Goal: Information Seeking & Learning: Learn about a topic

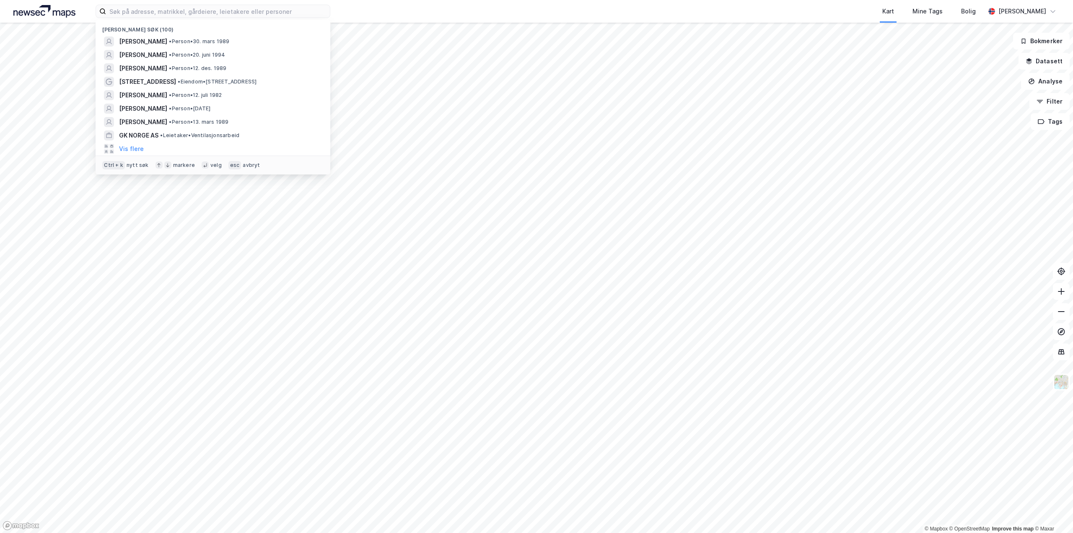
click at [158, 16] on input at bounding box center [218, 11] width 224 height 13
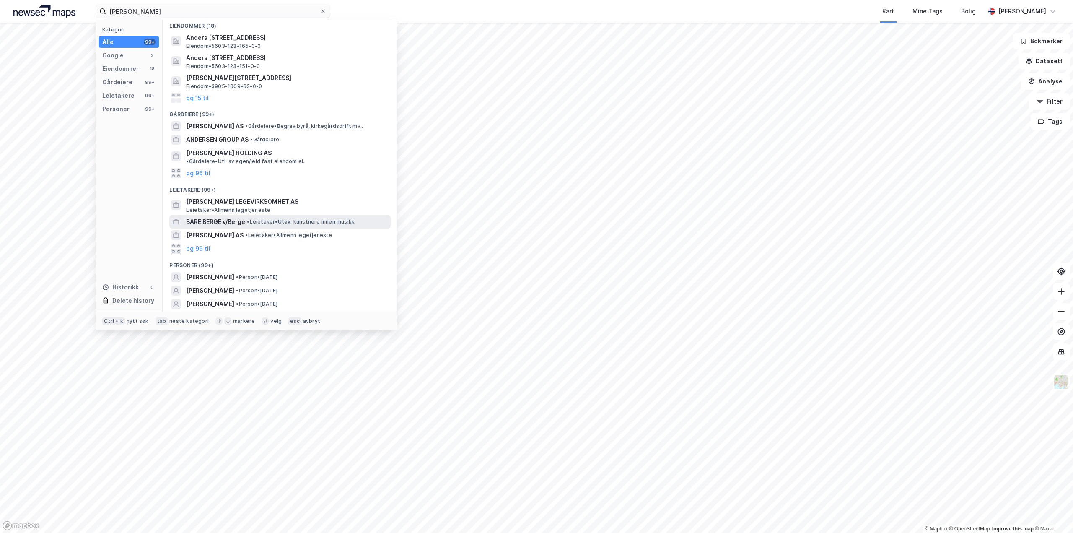
scroll to position [58, 0]
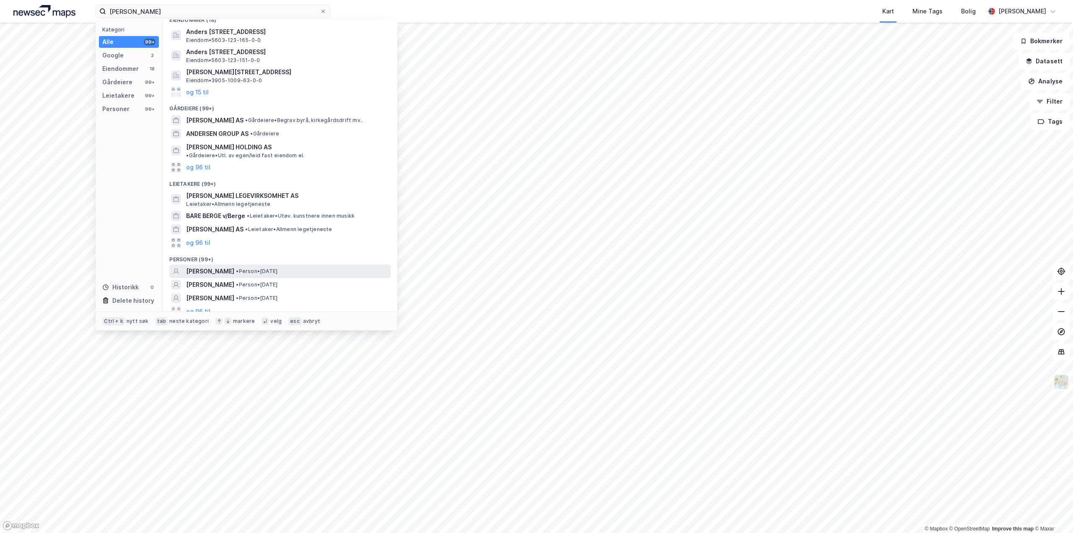
type input "[PERSON_NAME]"
click at [238, 268] on span "•" at bounding box center [237, 271] width 3 height 6
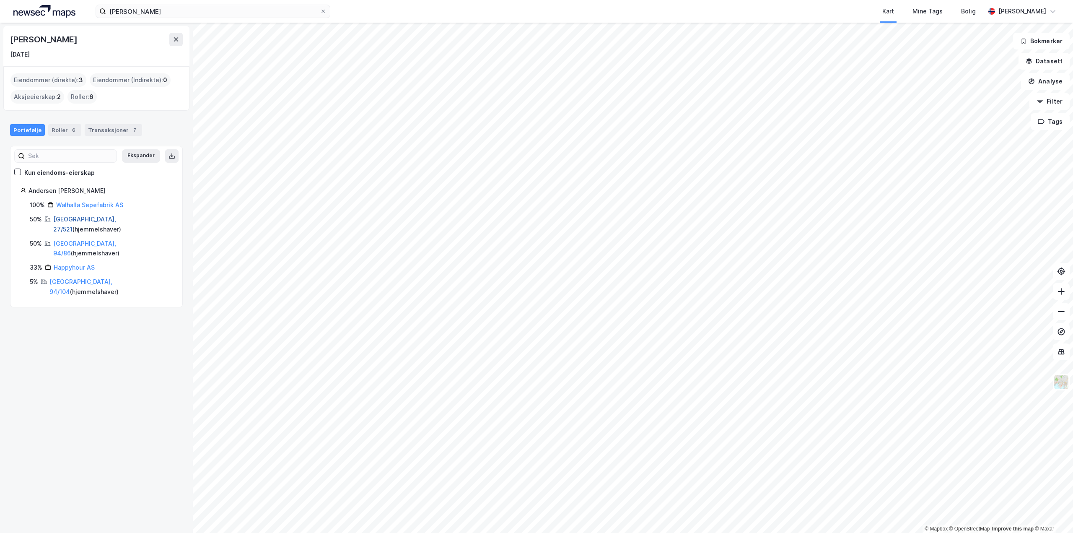
click at [78, 222] on link "[GEOGRAPHIC_DATA], 27/521" at bounding box center [84, 223] width 63 height 17
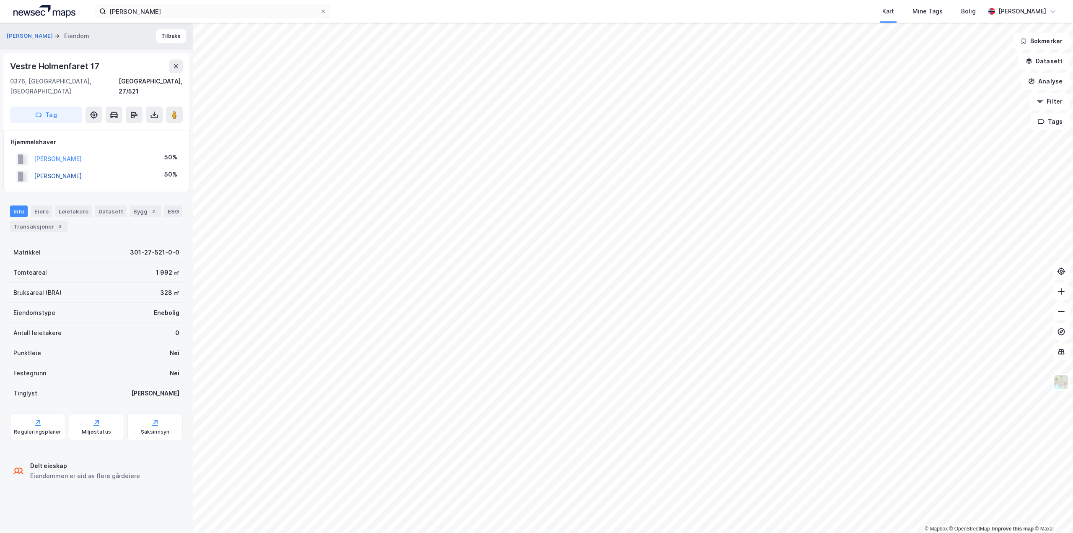
click at [0, 0] on button "[PERSON_NAME]" at bounding box center [0, 0] width 0 height 0
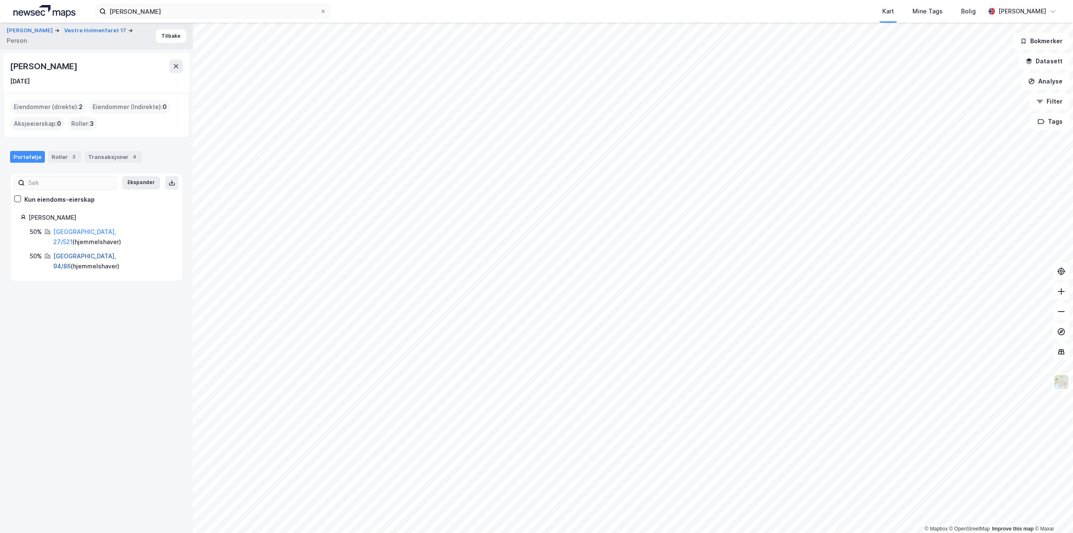
click at [72, 252] on link "[GEOGRAPHIC_DATA], 94/86" at bounding box center [84, 260] width 63 height 17
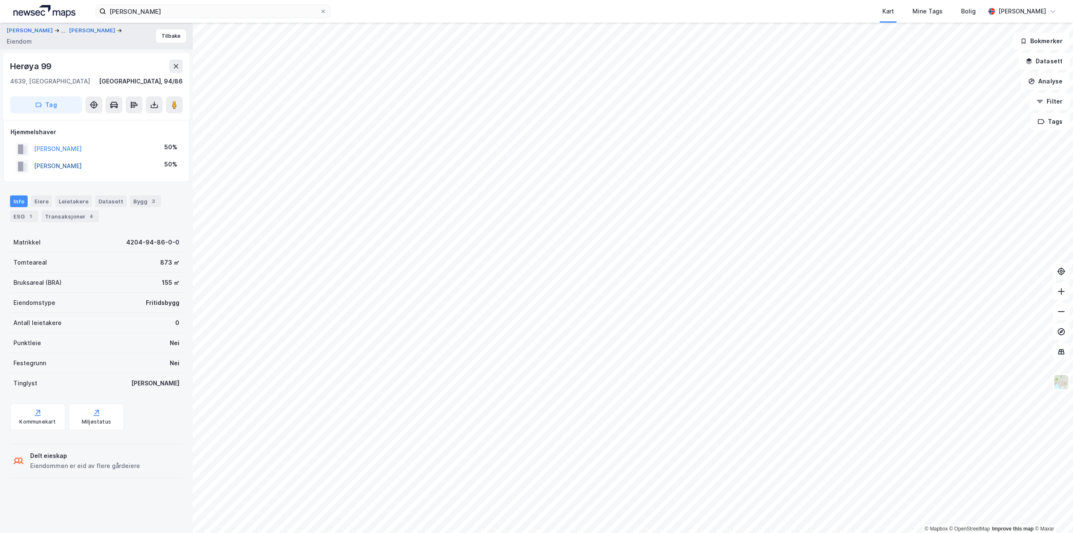
click at [0, 0] on button "[PERSON_NAME]" at bounding box center [0, 0] width 0 height 0
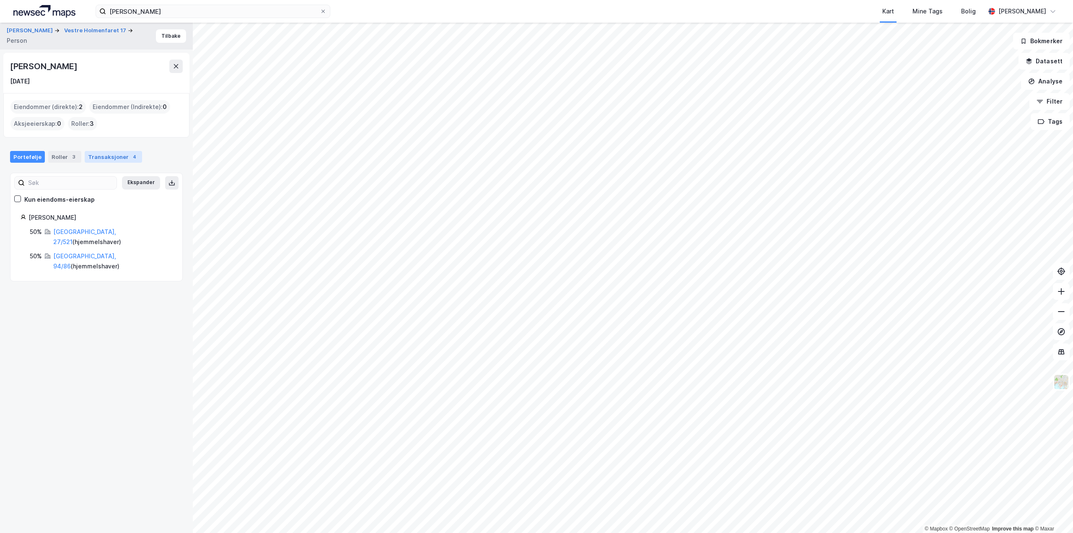
click at [106, 159] on div "Transaksjoner 4" at bounding box center [113, 157] width 57 height 12
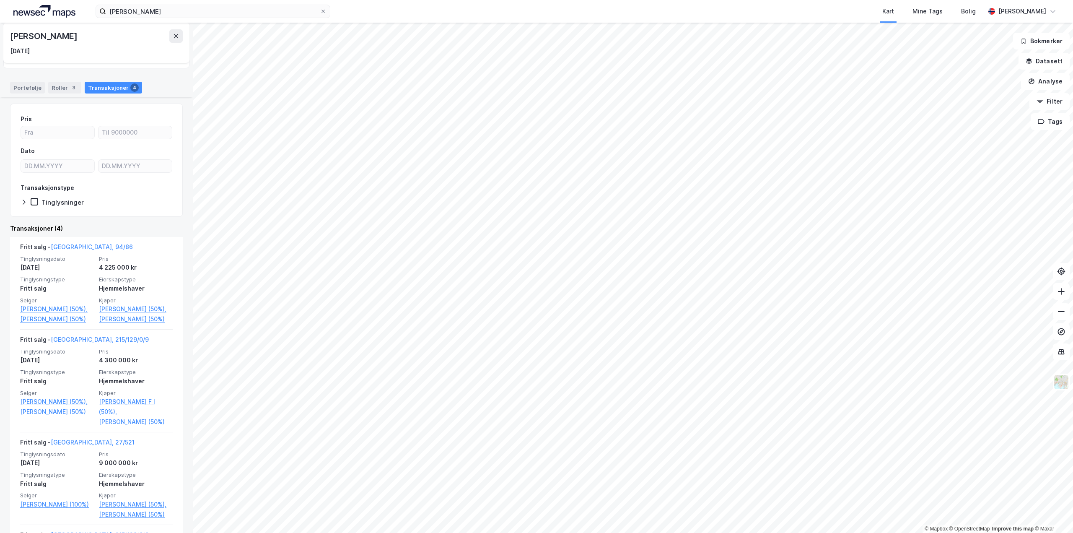
scroll to position [84, 0]
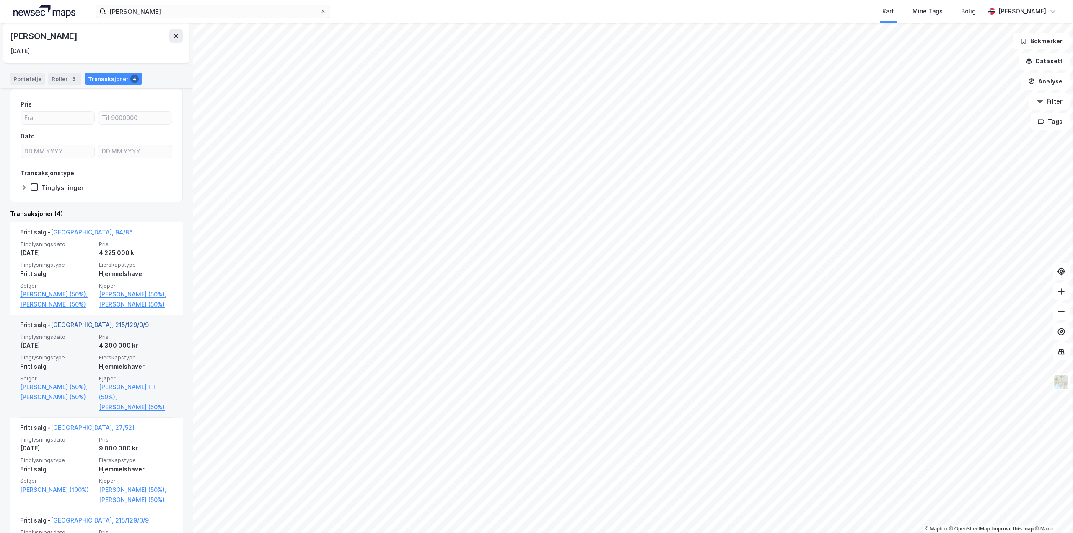
click at [91, 328] on link "[GEOGRAPHIC_DATA], 215/129/0/9" at bounding box center [100, 324] width 98 height 7
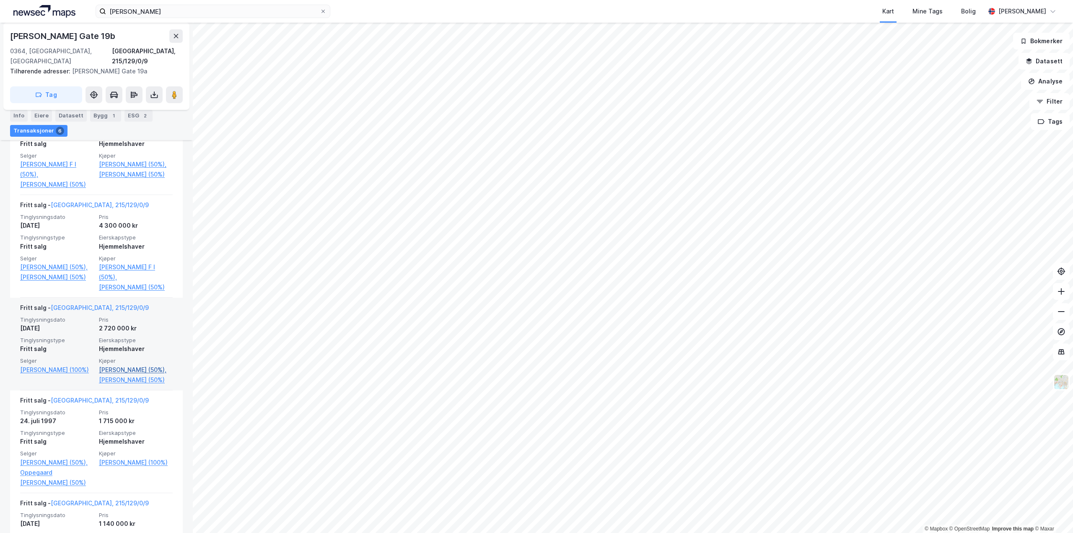
scroll to position [335, 0]
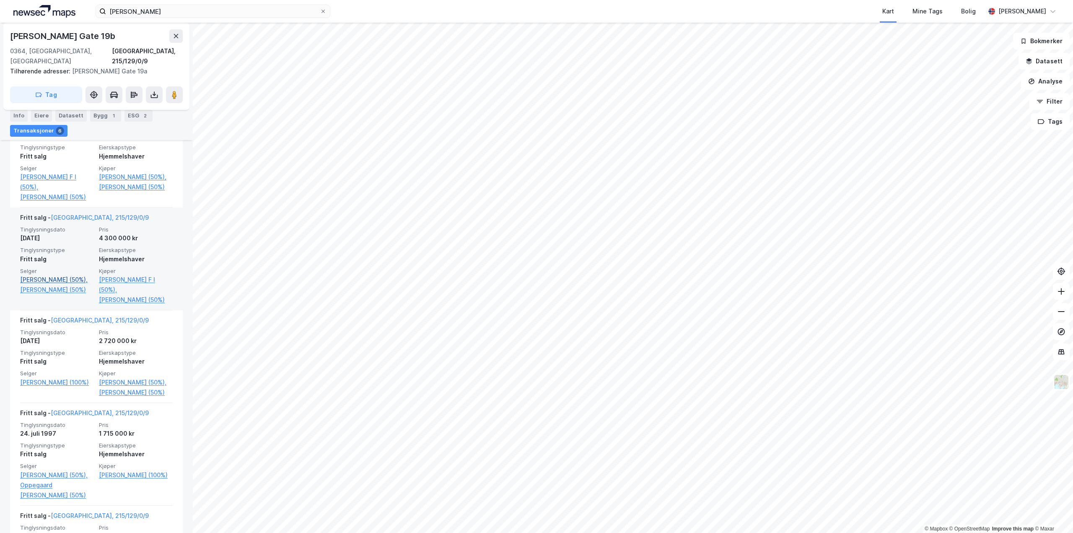
click at [48, 275] on link "[PERSON_NAME] (50%)," at bounding box center [57, 280] width 74 height 10
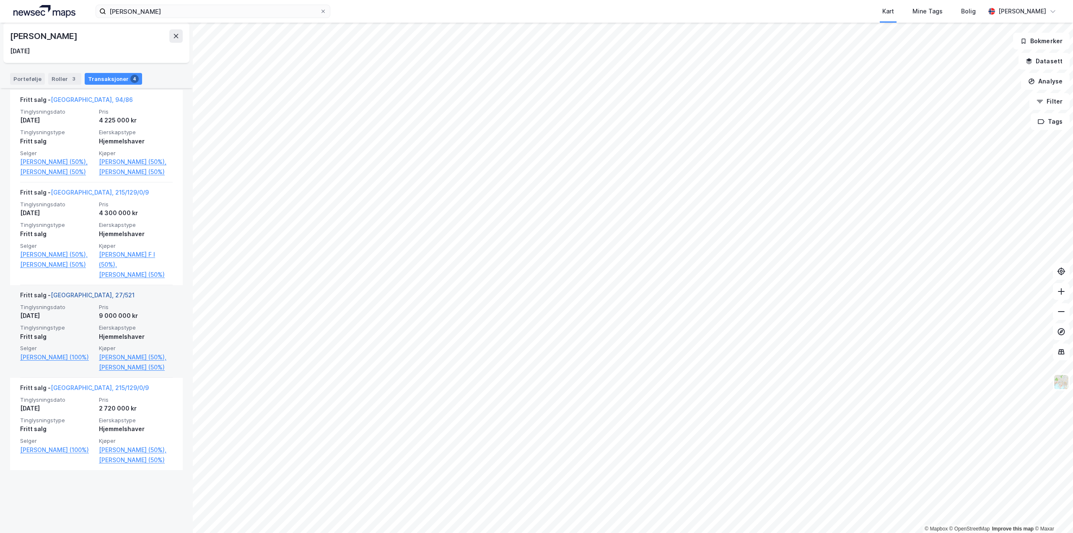
scroll to position [234, 0]
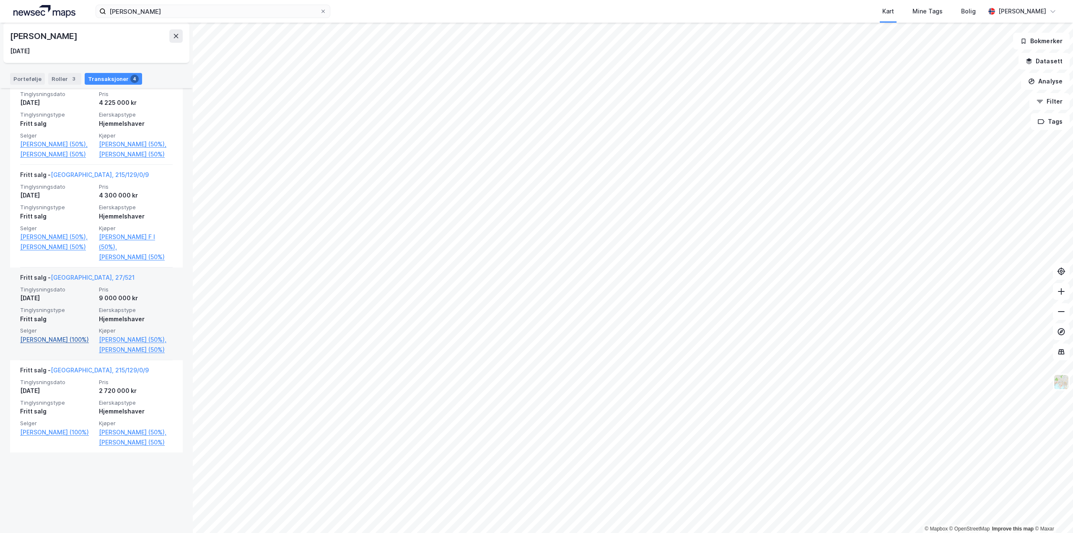
click at [56, 344] on link "[PERSON_NAME] (100%)" at bounding box center [57, 339] width 74 height 10
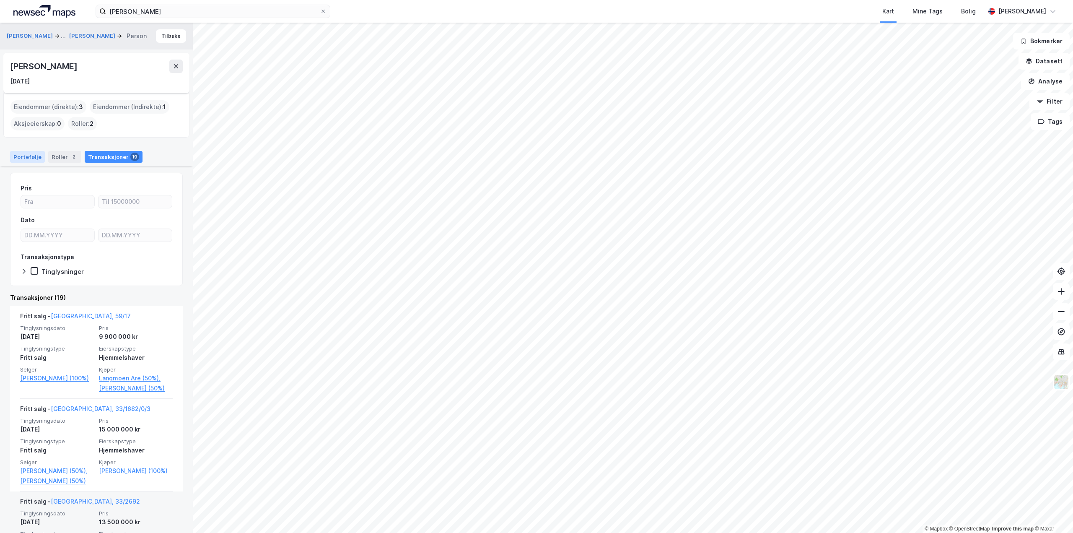
click at [27, 156] on div "Portefølje" at bounding box center [27, 157] width 35 height 12
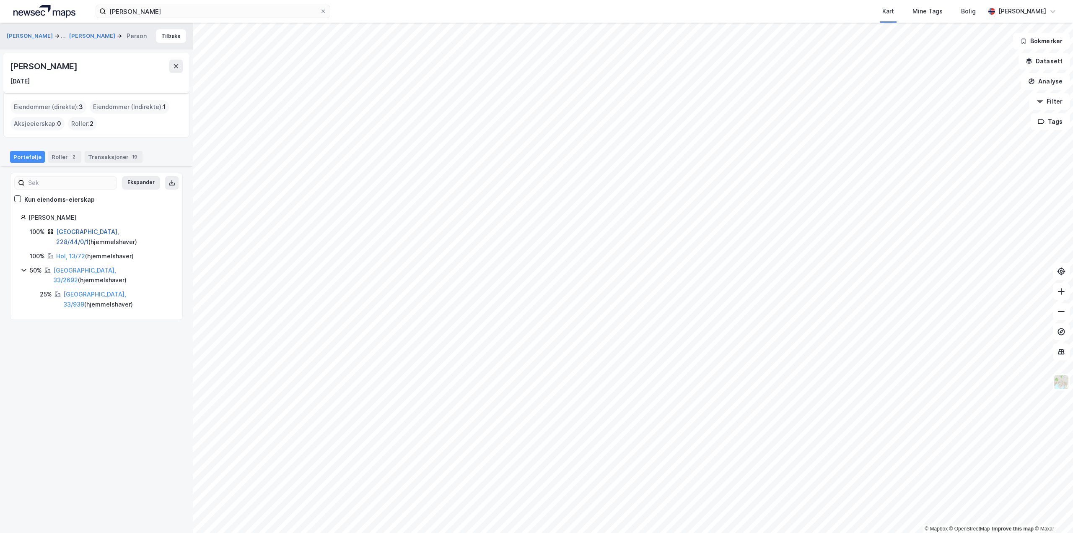
click at [79, 234] on link "[GEOGRAPHIC_DATA], 228/44/0/1" at bounding box center [87, 236] width 63 height 17
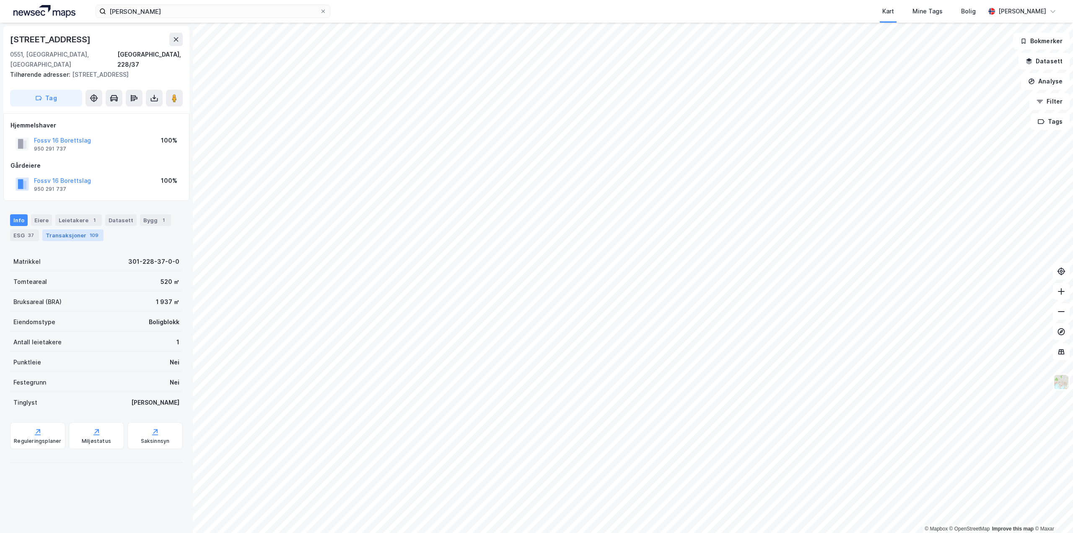
click at [70, 229] on div "Transaksjoner 109" at bounding box center [72, 235] width 61 height 12
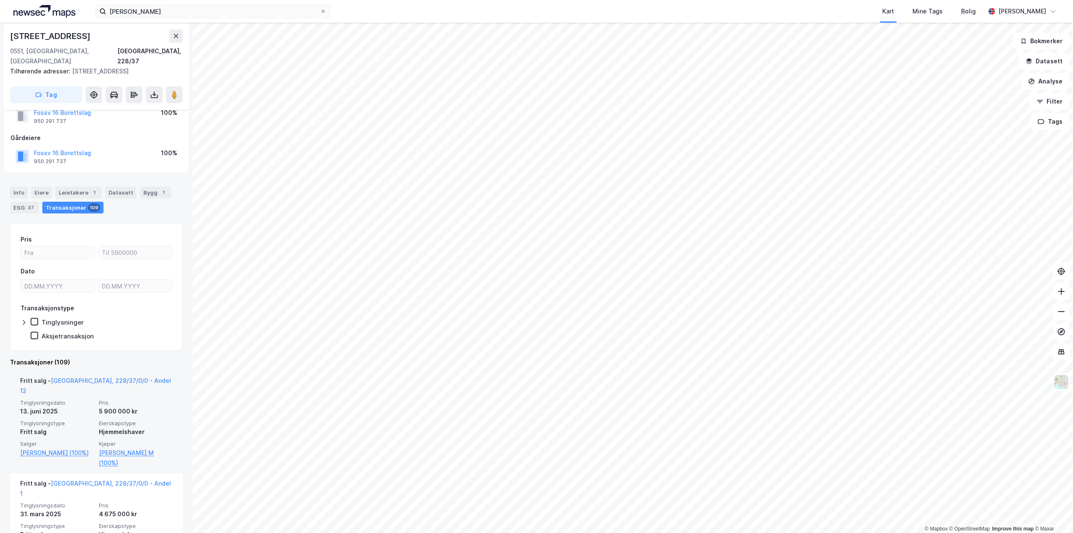
scroll to position [42, 0]
